Goal: Use online tool/utility: Utilize a website feature to perform a specific function

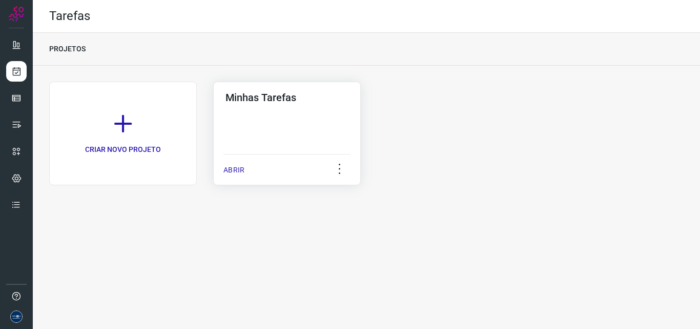
click at [230, 172] on p "ABRIR" at bounding box center [233, 170] width 21 height 11
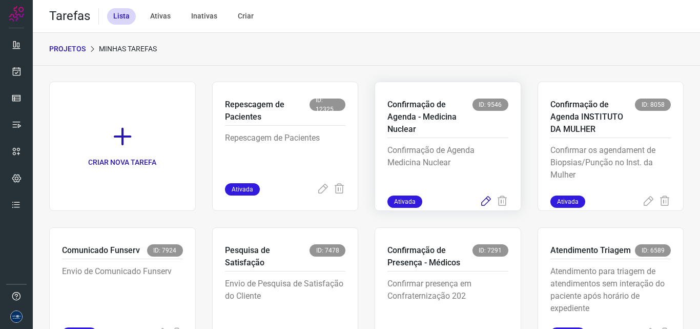
click at [480, 201] on icon at bounding box center [486, 201] width 12 height 12
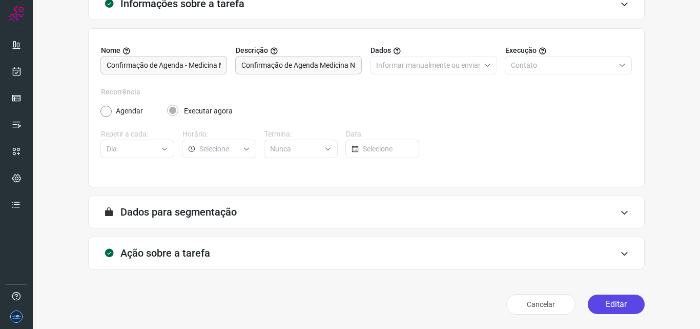
scroll to position [72, 0]
click at [609, 302] on button "Editar" at bounding box center [616, 303] width 57 height 19
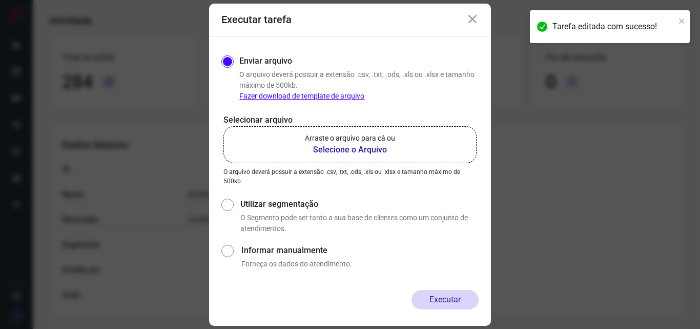
click at [347, 136] on p "Arraste o arquivo para cá ou" at bounding box center [350, 138] width 90 height 11
click at [0, 0] on input "Arraste o arquivo para cá ou Selecione o Arquivo" at bounding box center [0, 0] width 0 height 0
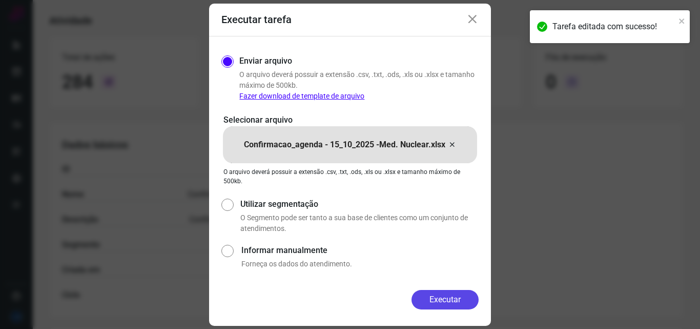
click at [462, 301] on button "Executar" at bounding box center [445, 299] width 67 height 19
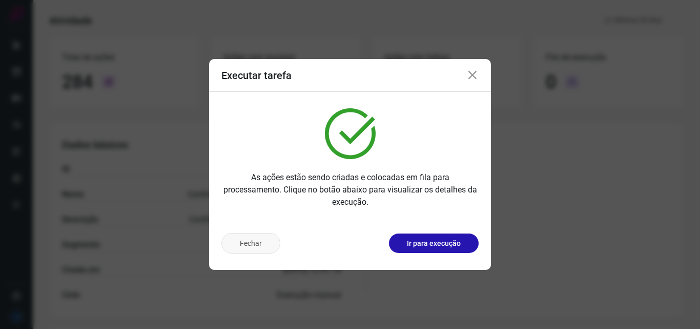
click at [253, 246] on button "Fechar" at bounding box center [250, 243] width 59 height 21
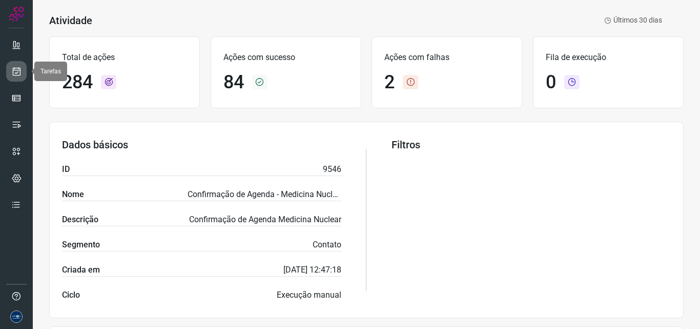
click at [19, 70] on icon at bounding box center [16, 71] width 11 height 10
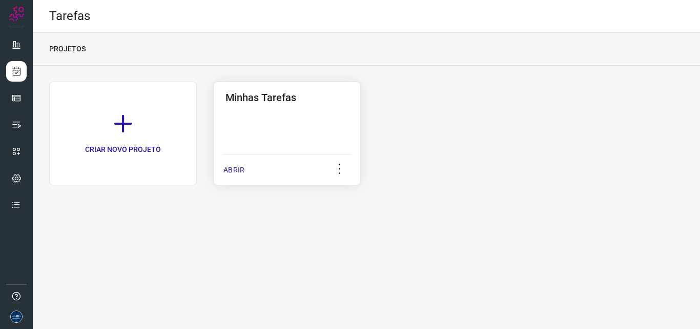
click at [239, 172] on p "ABRIR" at bounding box center [233, 170] width 21 height 11
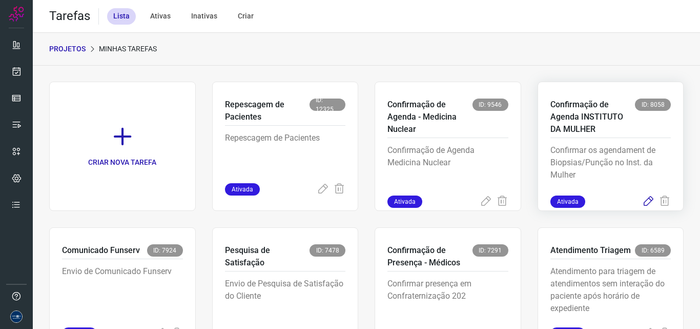
click at [642, 196] on icon at bounding box center [648, 201] width 12 height 12
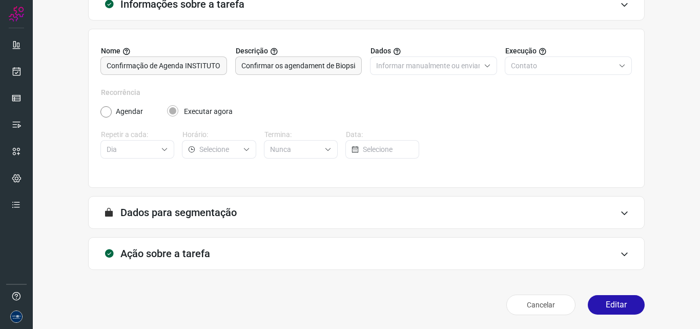
scroll to position [72, 0]
click at [593, 300] on button "Editar" at bounding box center [616, 303] width 57 height 19
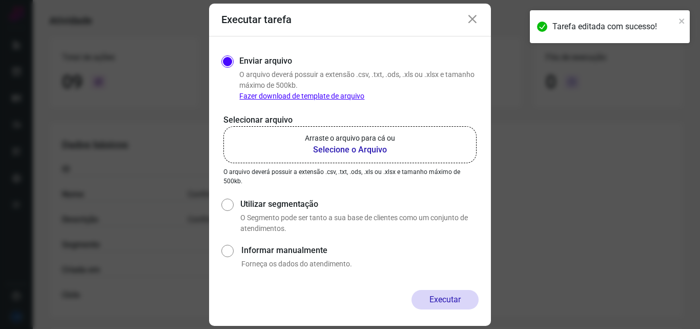
click at [356, 155] on b "Selecione o Arquivo" at bounding box center [350, 150] width 90 height 12
click at [0, 0] on input "Arraste o arquivo para cá ou Selecione o Arquivo" at bounding box center [0, 0] width 0 height 0
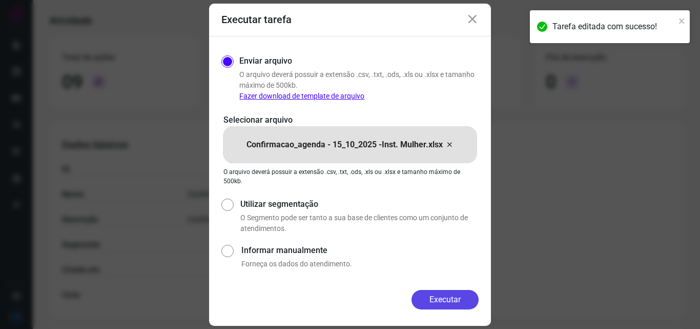
click at [441, 300] on button "Executar" at bounding box center [445, 299] width 67 height 19
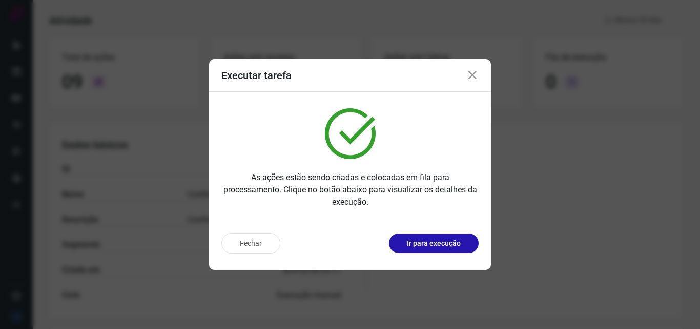
click at [474, 73] on icon at bounding box center [472, 75] width 12 height 12
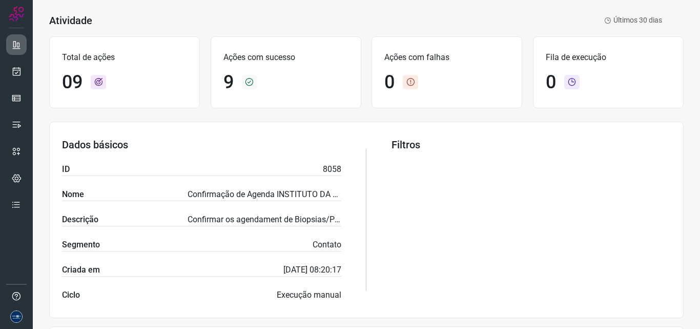
click at [10, 53] on link at bounding box center [16, 44] width 21 height 21
